Goal: Transaction & Acquisition: Purchase product/service

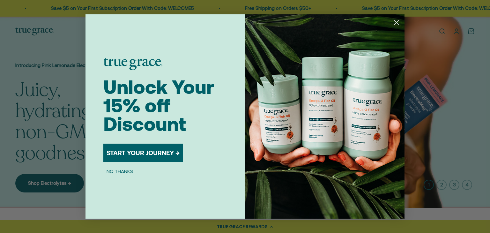
click at [399, 23] on circle "Close dialog" at bounding box center [396, 22] width 11 height 11
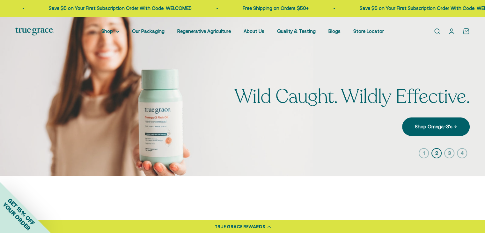
click at [455, 31] on link "Open account page" at bounding box center [451, 31] width 7 height 7
click at [450, 32] on link "Open account page" at bounding box center [451, 31] width 7 height 7
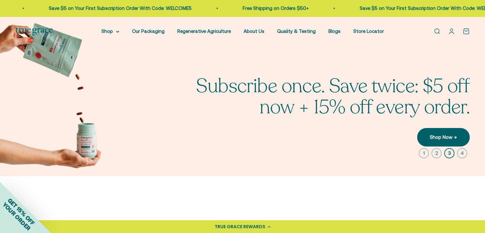
click at [453, 31] on link "Open account page" at bounding box center [451, 31] width 7 height 7
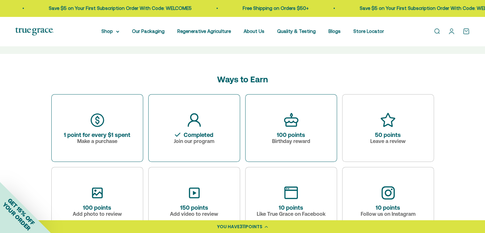
scroll to position [287, 0]
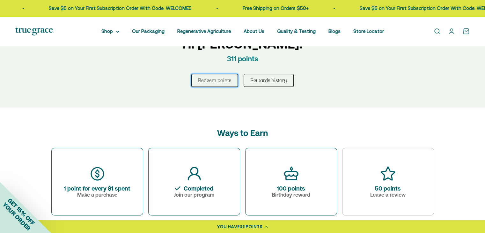
click at [208, 77] on button "Redeem points" at bounding box center [214, 80] width 47 height 13
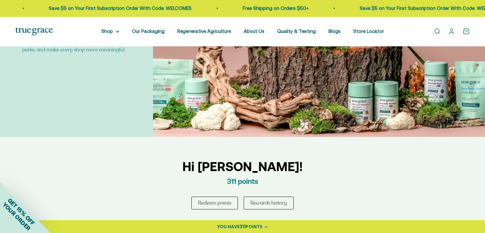
scroll to position [0, 0]
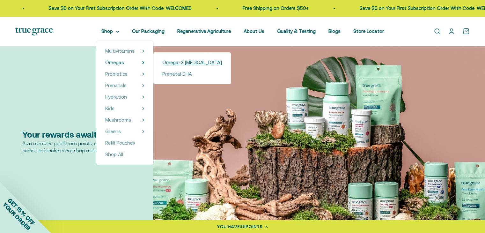
click at [171, 64] on span "Omega-3 [MEDICAL_DATA]" at bounding box center [192, 62] width 60 height 5
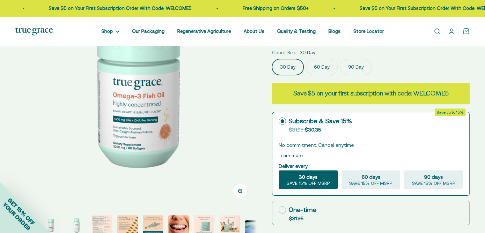
click at [430, 166] on fieldset "Deliver every: 30 days SAVE 15% OFF MSRP 60 days SAVE 15% OFF MSRP 90 days SAVE…" at bounding box center [371, 174] width 184 height 27
select select "3"
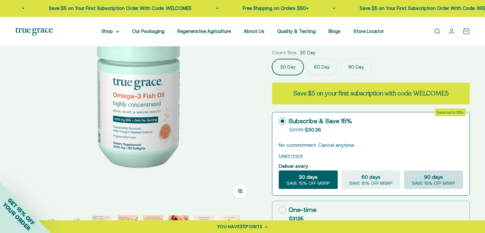
click at [428, 180] on span "90 days" at bounding box center [433, 177] width 19 height 8
click at [404, 170] on input "90 days SAVE 15% OFF MSRP" at bounding box center [404, 170] width 0 height 0
radio input "true"
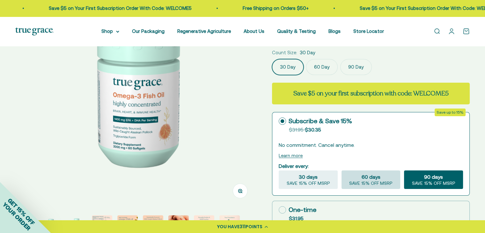
click at [375, 179] on span "60 days" at bounding box center [371, 177] width 19 height 8
click at [342, 170] on input "60 days SAVE 15% OFF MSRP" at bounding box center [341, 170] width 0 height 0
radio input "true"
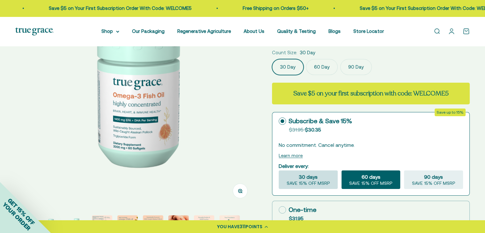
click at [324, 184] on span "SAVE 15% OFF MSRP" at bounding box center [308, 184] width 43 height 6
click at [279, 170] on input "30 days SAVE 15% OFF MSRP" at bounding box center [279, 170] width 0 height 0
radio input "true"
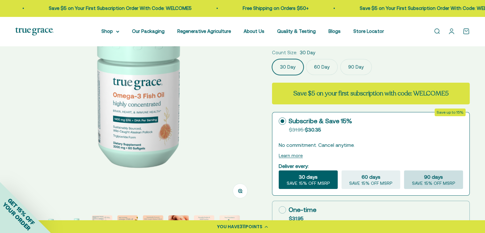
click at [430, 179] on span "90 days" at bounding box center [433, 177] width 19 height 8
click at [404, 170] on input "90 days SAVE 15% OFF MSRP" at bounding box center [404, 170] width 0 height 0
radio input "true"
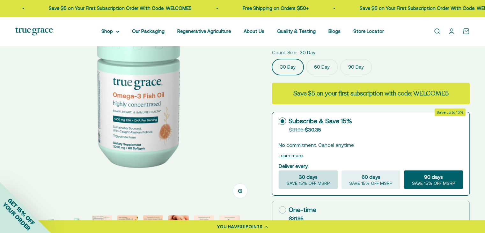
click at [312, 181] on span "SAVE 15% OFF MSRP" at bounding box center [308, 184] width 43 height 6
click at [279, 170] on input "30 days SAVE 15% OFF MSRP" at bounding box center [279, 170] width 0 height 0
radio input "true"
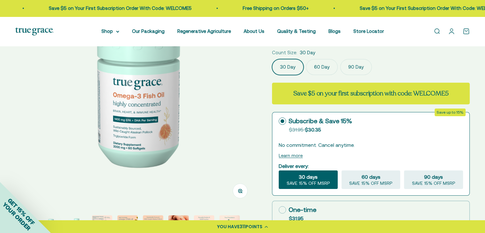
click at [352, 64] on label "90 Day" at bounding box center [357, 67] width 32 height 16
click at [272, 59] on input "90 Day" at bounding box center [272, 59] width 0 height 0
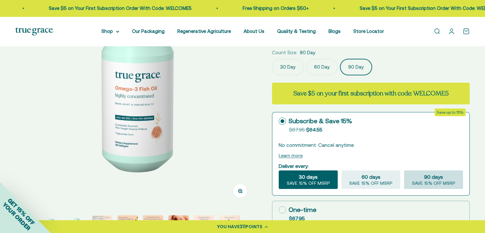
click at [429, 182] on span "SAVE 15% OFF MSRP" at bounding box center [433, 184] width 43 height 6
click at [404, 170] on input "90 days SAVE 15% OFF MSRP" at bounding box center [404, 170] width 0 height 0
radio input "true"
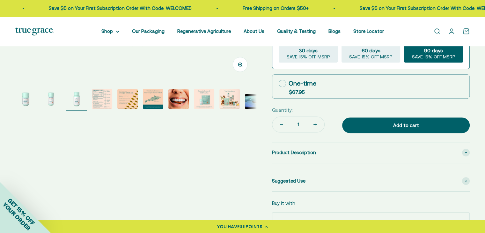
scroll to position [223, 0]
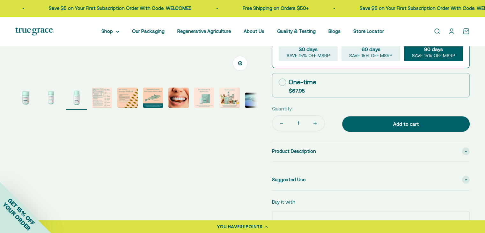
click at [408, 124] on div "Add to cart" at bounding box center [406, 124] width 102 height 8
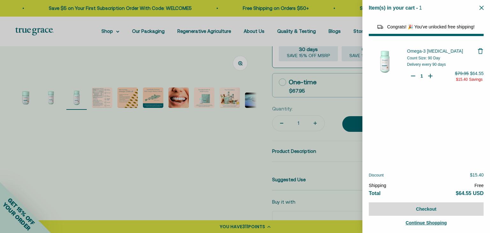
select select "44878154563798"
select select "44882806636758"
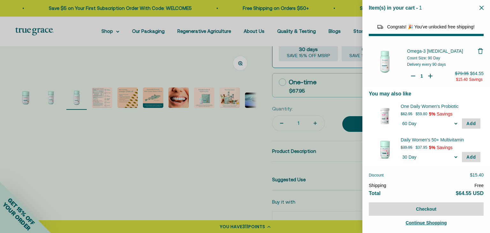
click at [215, 172] on div at bounding box center [245, 116] width 490 height 233
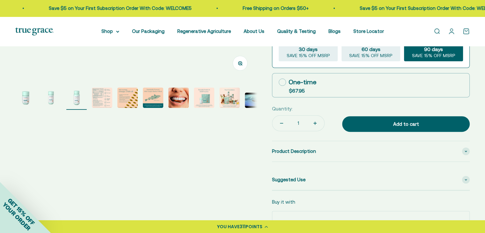
click at [242, 226] on span "311" at bounding box center [243, 226] width 6 height 6
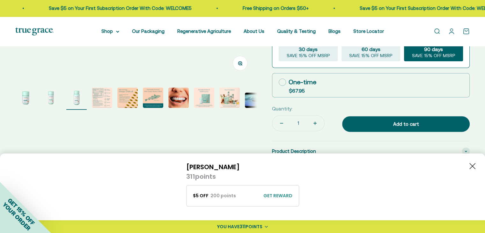
click at [278, 197] on div "GET REWARD" at bounding box center [278, 195] width 29 height 7
click at [278, 197] on span "REDEEM" at bounding box center [280, 195] width 17 height 6
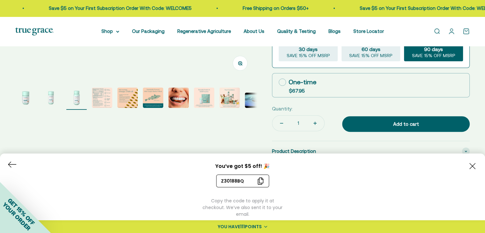
click at [235, 181] on div "Z30188BQ" at bounding box center [239, 181] width 36 height 7
click at [470, 166] on icon "Close button" at bounding box center [473, 166] width 6 height 6
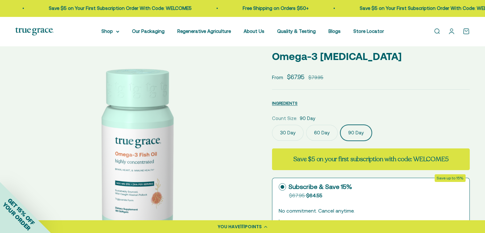
scroll to position [0, 0]
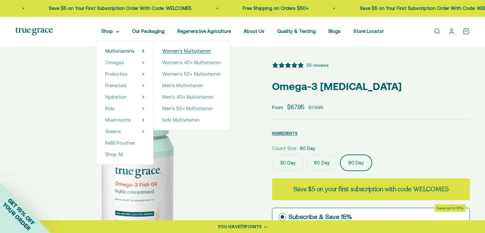
click at [177, 53] on span "Women's Multivitamin" at bounding box center [186, 50] width 49 height 5
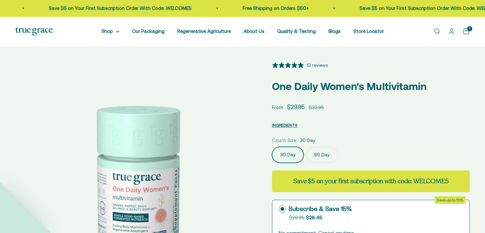
select select "3"
click at [326, 153] on label "90 Day" at bounding box center [322, 155] width 32 height 16
click at [272, 147] on input "90 Day" at bounding box center [272, 146] width 0 height 0
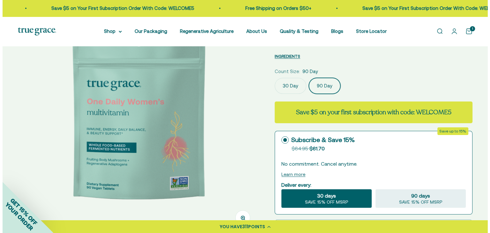
scroll to position [96, 0]
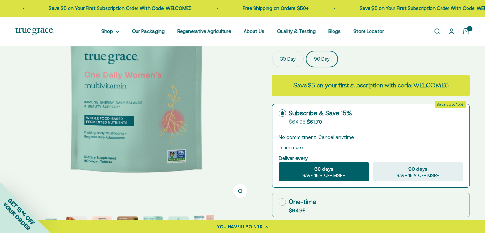
click at [466, 34] on link "Open cart 1" at bounding box center [466, 31] width 7 height 7
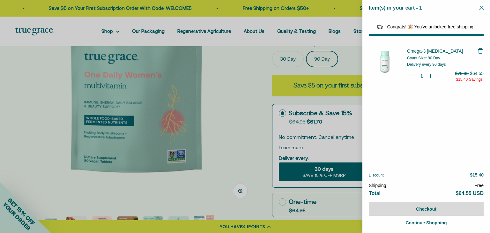
select select "44878154563798"
select select "44882806636758"
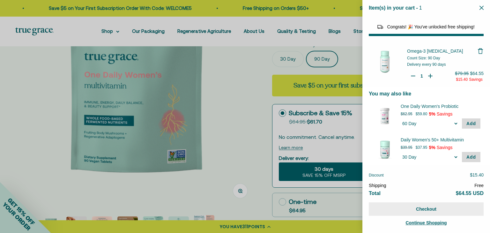
click at [427, 207] on button "Checkout" at bounding box center [426, 208] width 115 height 13
